Goal: Information Seeking & Learning: Learn about a topic

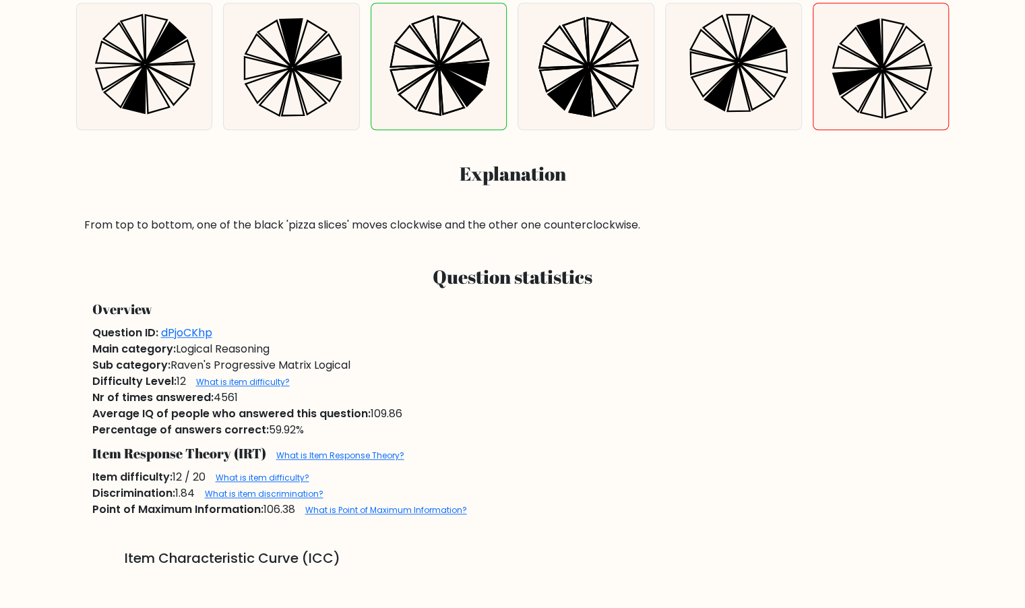
scroll to position [551, 0]
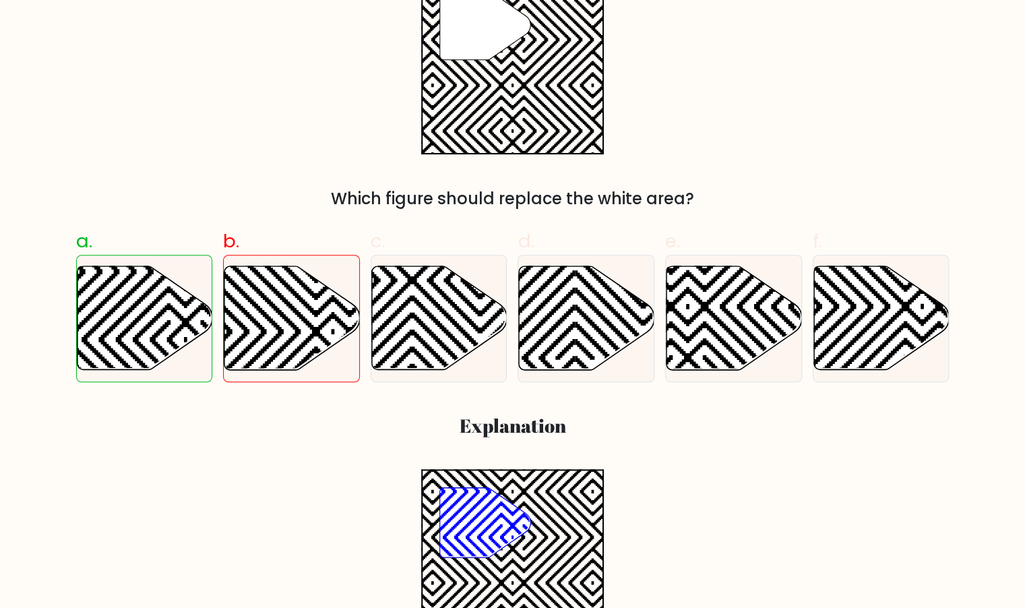
scroll to position [302, 0]
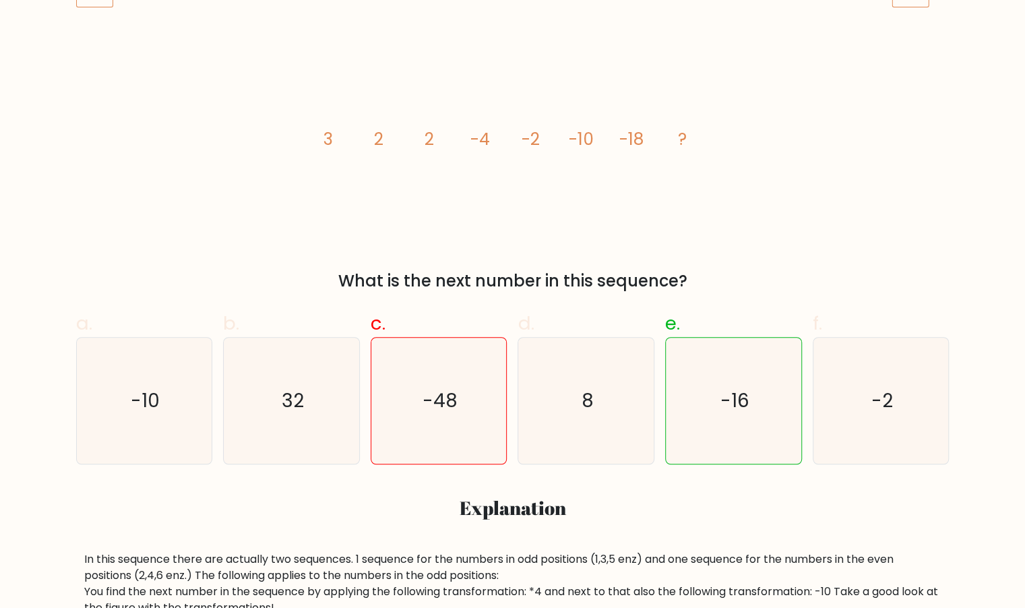
scroll to position [216, 0]
click at [333, 135] on icon "image/svg+xml 3 2 2 -4 -2 -10 -18 ?" at bounding box center [513, 146] width 404 height 183
drag, startPoint x: 325, startPoint y: 137, endPoint x: 348, endPoint y: 138, distance: 22.9
click at [348, 138] on icon "image/svg+xml 3 2 2 -4 -2 -10 -18 ?" at bounding box center [513, 146] width 404 height 183
click at [372, 139] on icon "image/svg+xml 3 2 2 -4 -2 -10 -18 ?" at bounding box center [513, 146] width 404 height 183
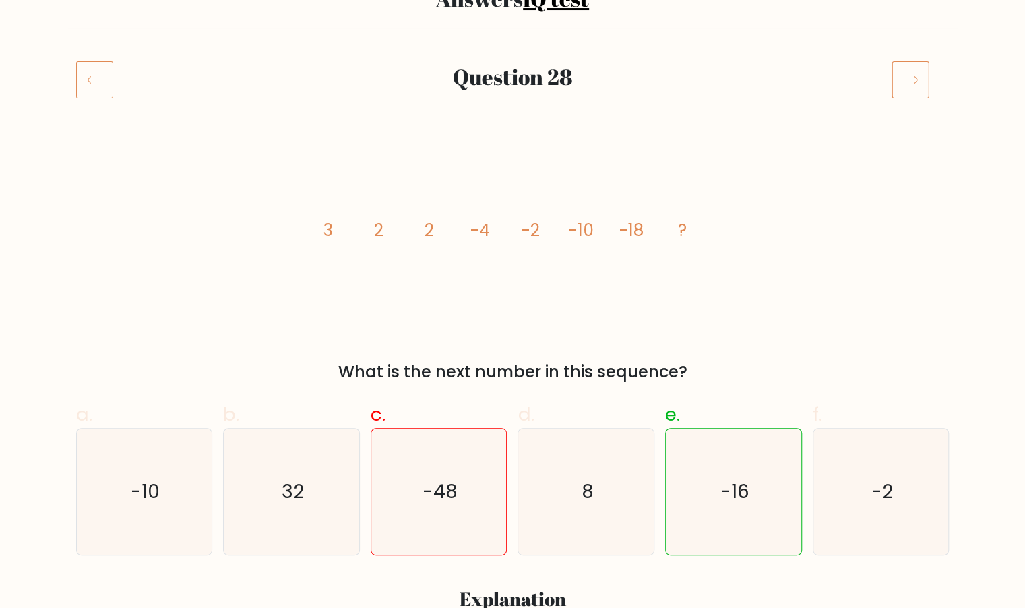
scroll to position [0, 0]
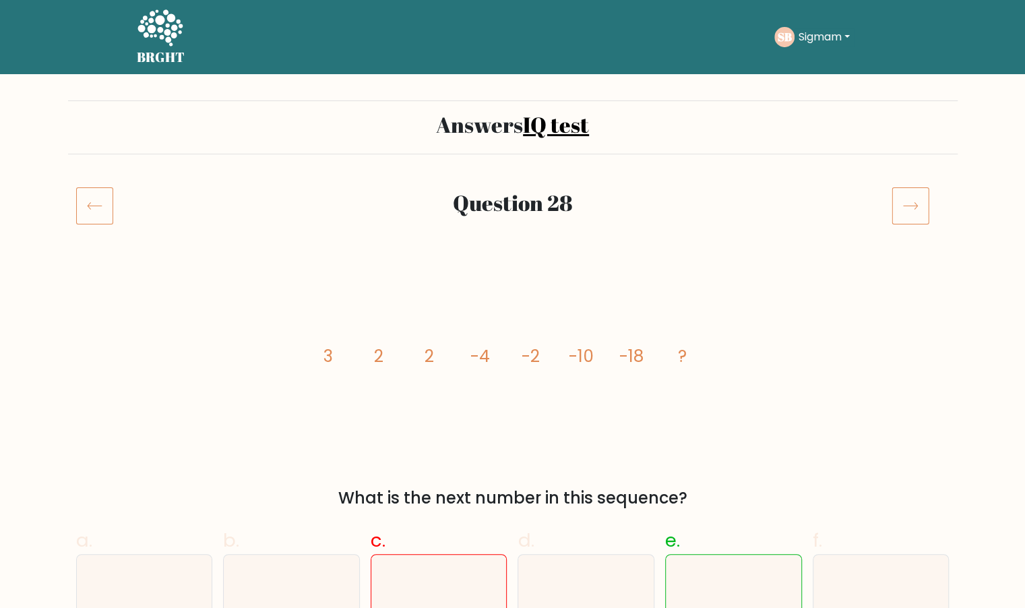
click at [652, 71] on nav "BRGHT BRGHT Take the test SB Sigmam Dashboard Profile Settings Logout Dashboard…" at bounding box center [512, 37] width 1025 height 74
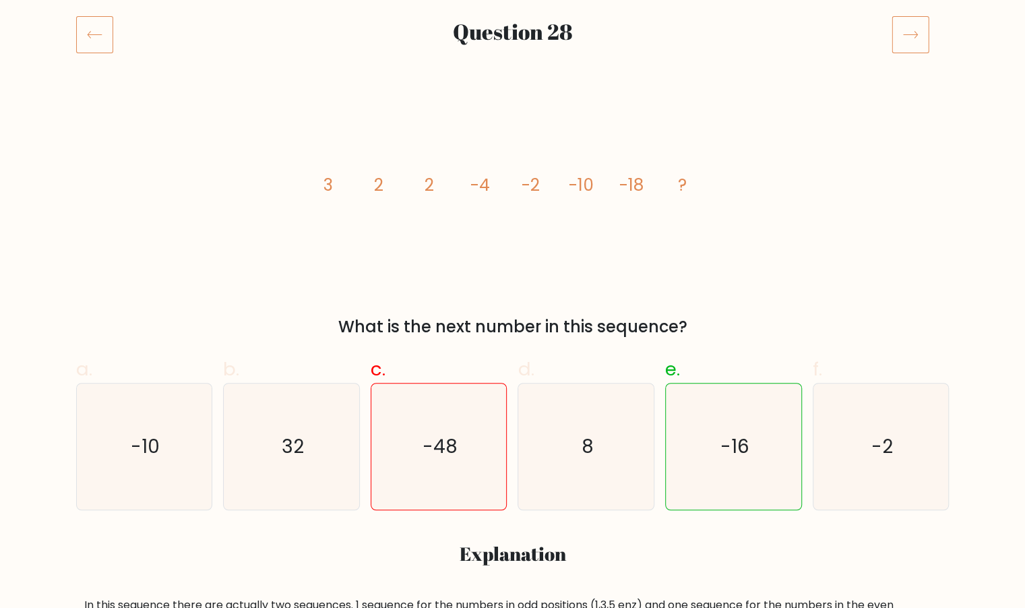
scroll to position [172, 0]
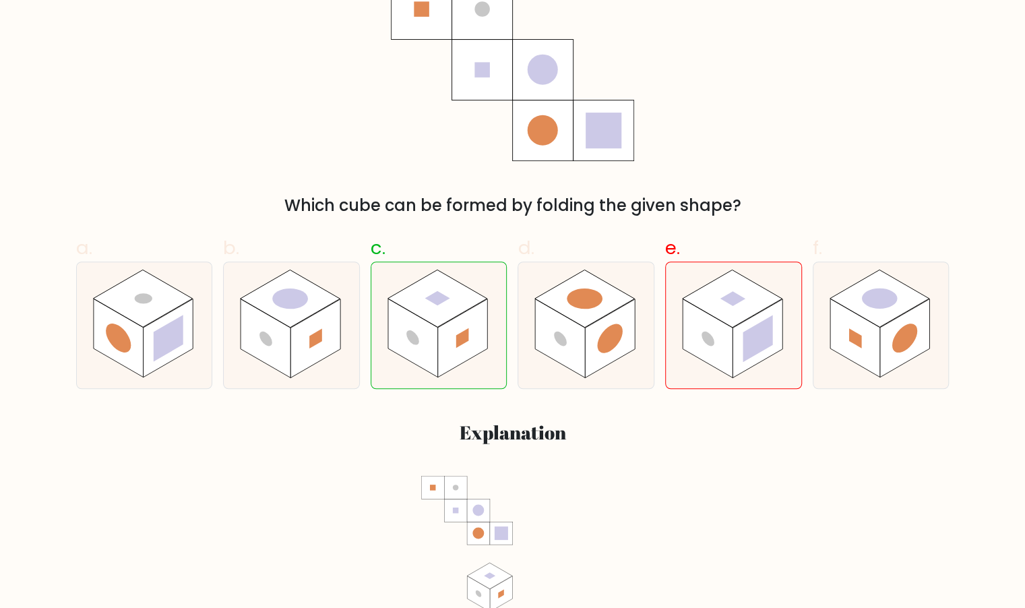
scroll to position [291, 0]
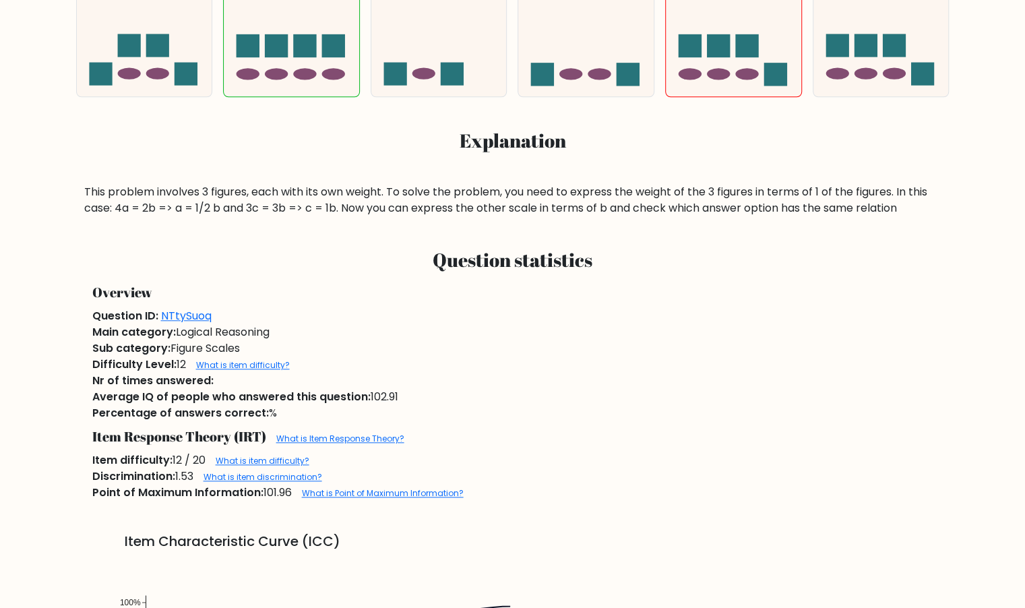
scroll to position [585, 0]
click at [260, 363] on link "What is item difficulty?" at bounding box center [243, 363] width 94 height 11
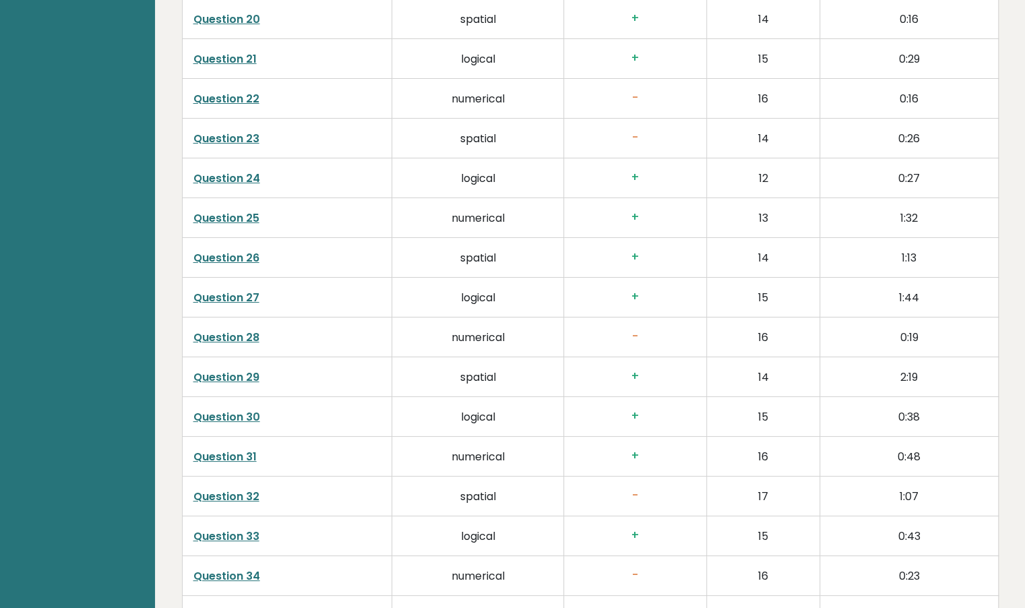
scroll to position [2918, 0]
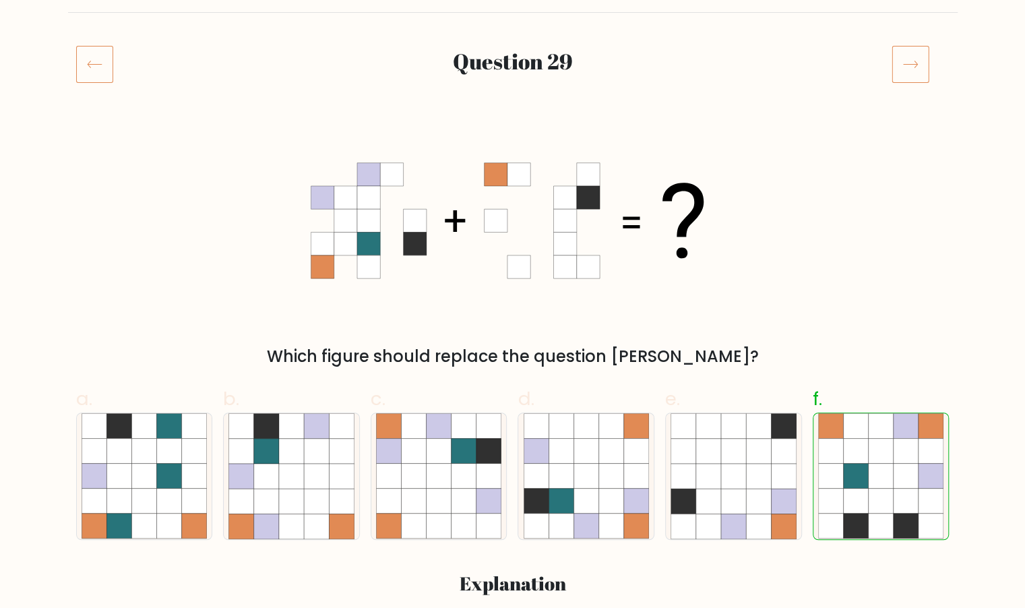
scroll to position [139, 0]
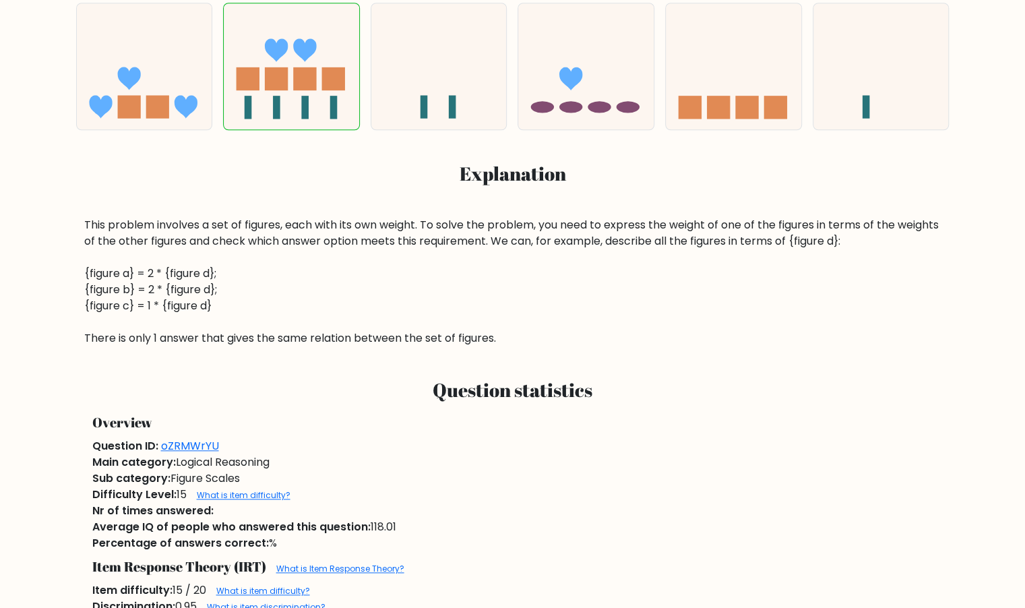
scroll to position [551, 0]
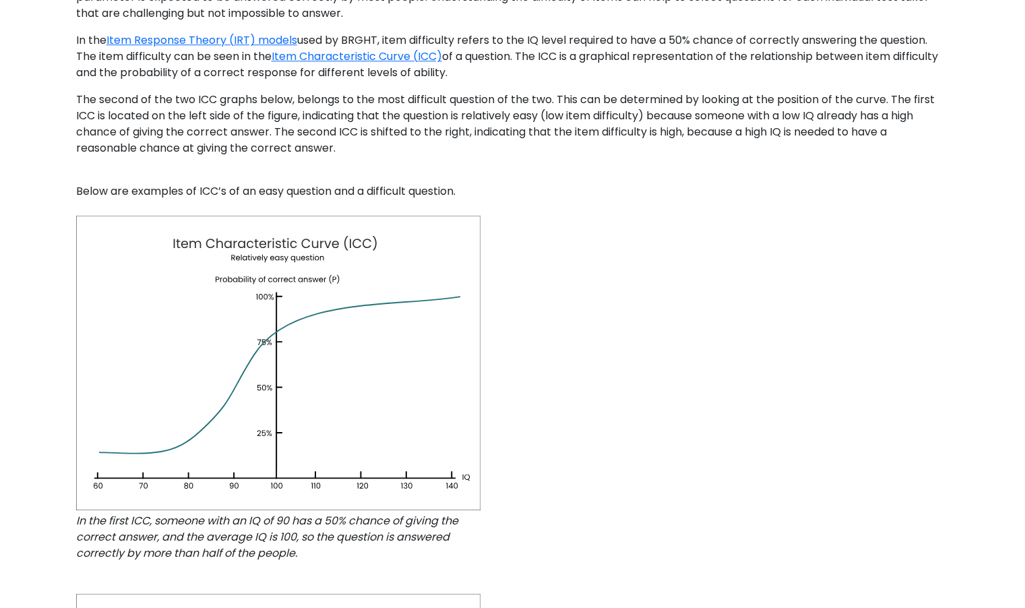
scroll to position [498, 0]
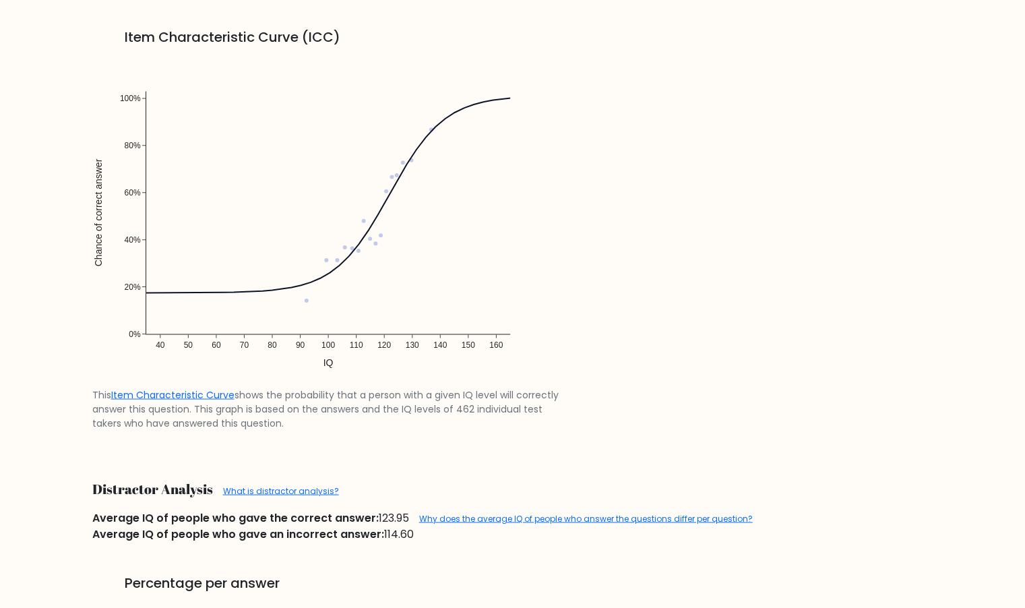
scroll to position [1239, 0]
